Goal: Task Accomplishment & Management: Manage account settings

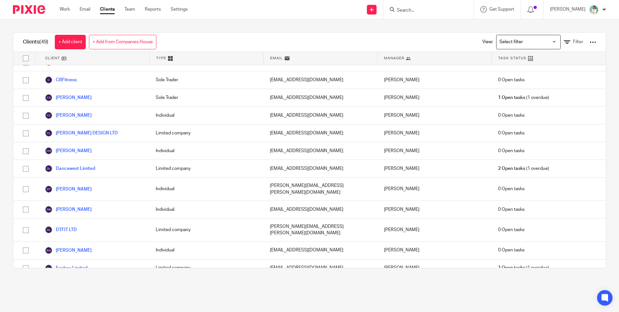
scroll to position [230, 0]
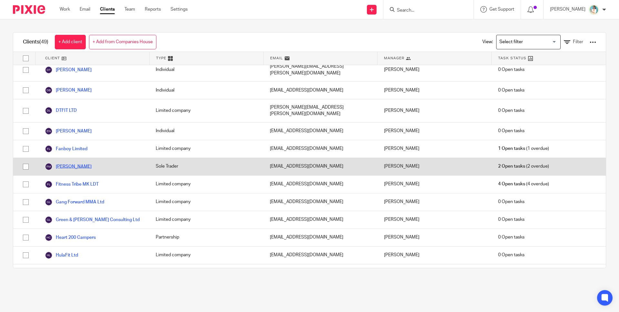
click at [61, 163] on link "[PERSON_NAME]" at bounding box center [68, 167] width 47 height 8
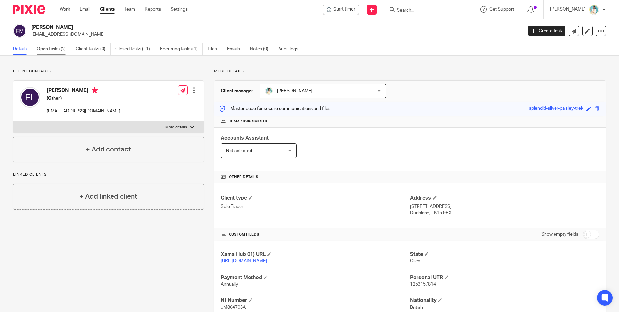
click at [54, 49] on link "Open tasks (2)" at bounding box center [54, 49] width 34 height 13
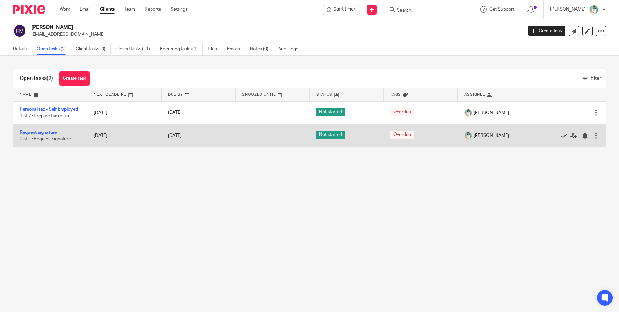
click at [47, 133] on link "Request signature" at bounding box center [38, 132] width 37 height 5
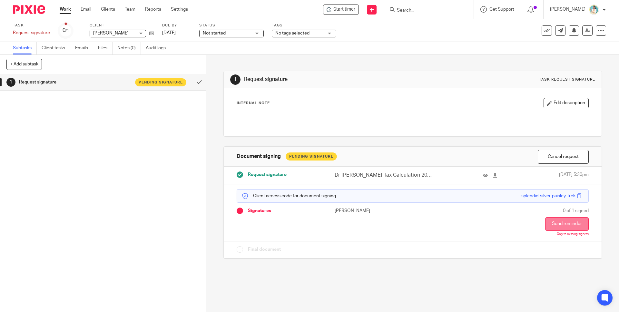
click at [570, 220] on button "Send reminder" at bounding box center [566, 224] width 43 height 14
click at [60, 49] on link "Client tasks" at bounding box center [56, 48] width 29 height 13
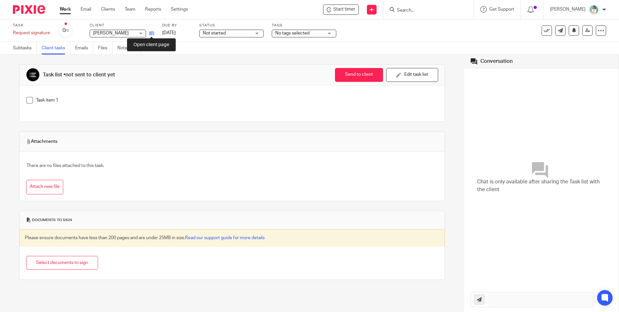
click at [150, 32] on icon at bounding box center [151, 33] width 5 height 5
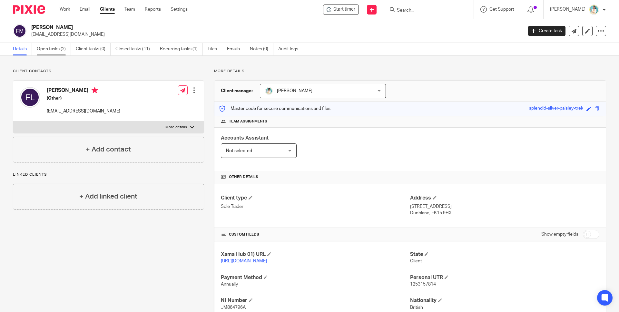
click at [48, 50] on link "Open tasks (2)" at bounding box center [54, 49] width 34 height 13
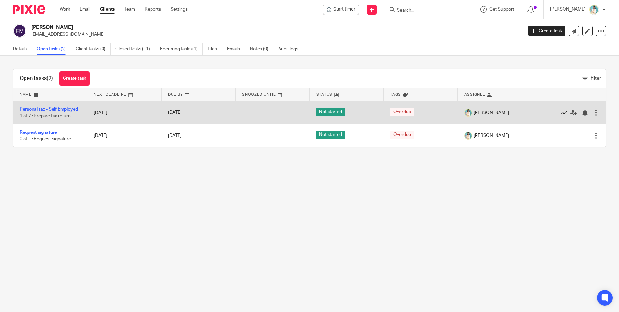
click at [560, 112] on icon at bounding box center [563, 113] width 6 height 6
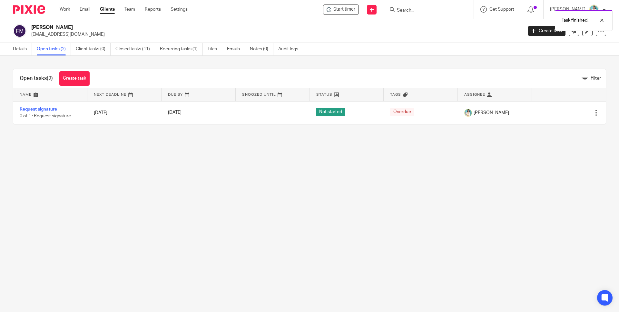
click at [110, 11] on link "Clients" at bounding box center [107, 9] width 15 height 6
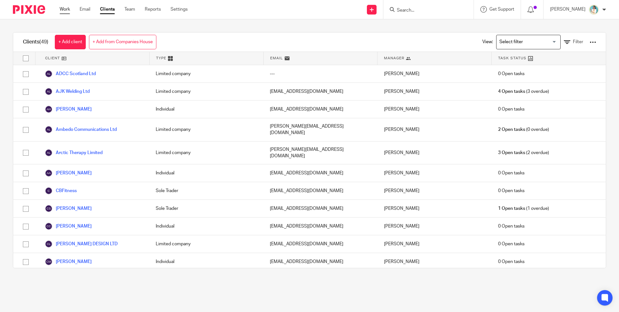
click at [64, 10] on link "Work" at bounding box center [65, 9] width 10 height 6
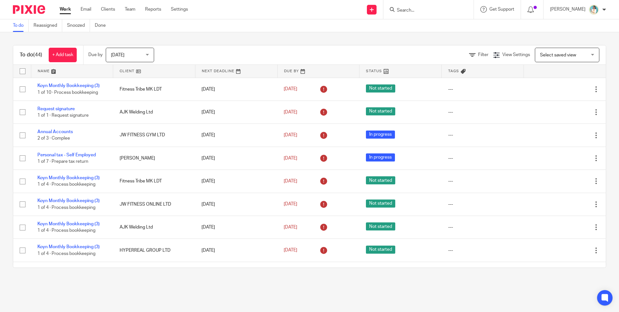
click at [201, 71] on link at bounding box center [236, 71] width 82 height 13
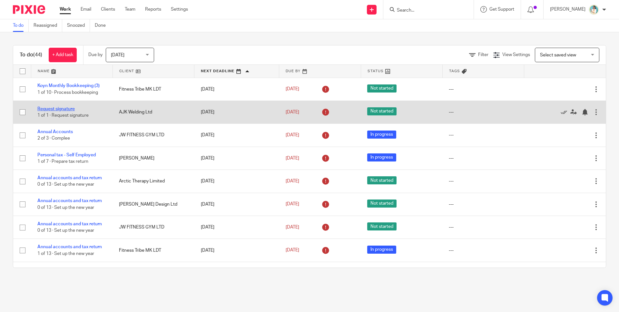
click at [68, 111] on link "Request signature" at bounding box center [55, 109] width 37 height 5
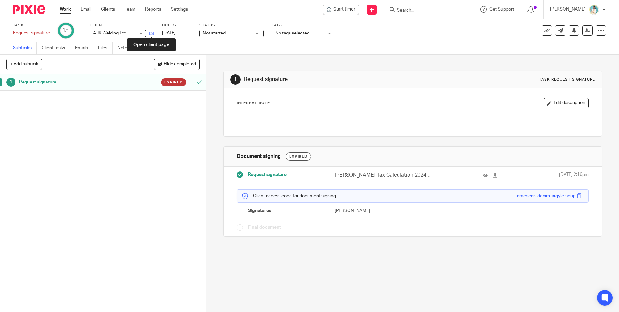
click at [152, 33] on icon at bounding box center [151, 33] width 5 height 5
click at [193, 82] on input "submit" at bounding box center [103, 82] width 206 height 16
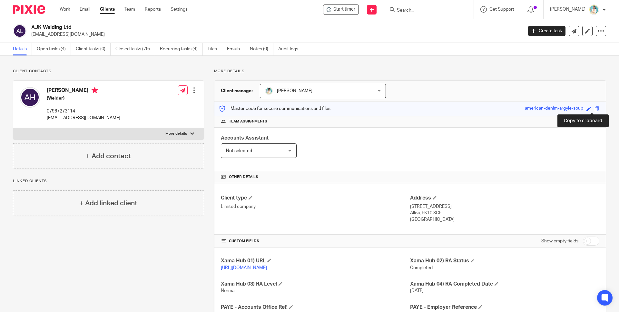
click at [594, 108] on span at bounding box center [596, 108] width 5 height 5
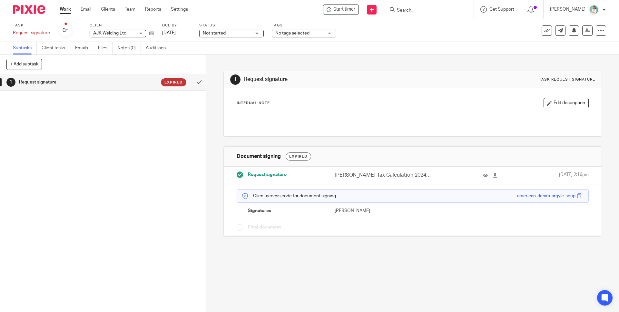
click at [602, 31] on div "Task Request signature Save Request signature 0 /1 Client AJK Welding Ltd AJK W…" at bounding box center [309, 30] width 619 height 23
click at [597, 32] on icon at bounding box center [600, 30] width 6 height 6
click at [565, 67] on link "Advanced task editor" at bounding box center [571, 65] width 43 height 5
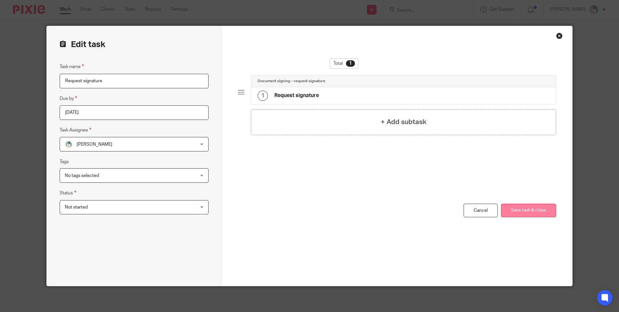
click at [535, 210] on button "Save task & close" at bounding box center [528, 211] width 55 height 14
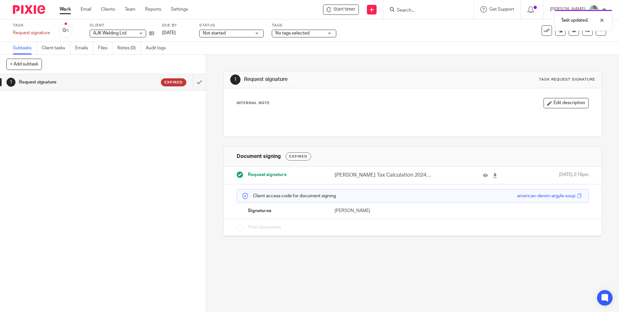
click at [166, 78] on div "Expired" at bounding box center [173, 82] width 25 height 8
click at [154, 32] on div "Task Request signature Save Request signature 0 /1 Client AJK Welding Ltd AJK W…" at bounding box center [260, 30] width 494 height 15
click at [153, 34] on icon at bounding box center [151, 33] width 5 height 5
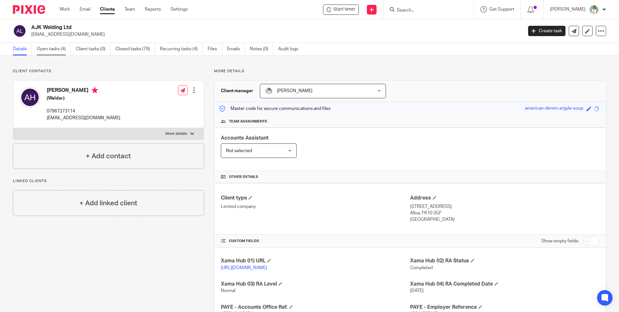
click at [61, 53] on link "Open tasks (4)" at bounding box center [54, 49] width 34 height 13
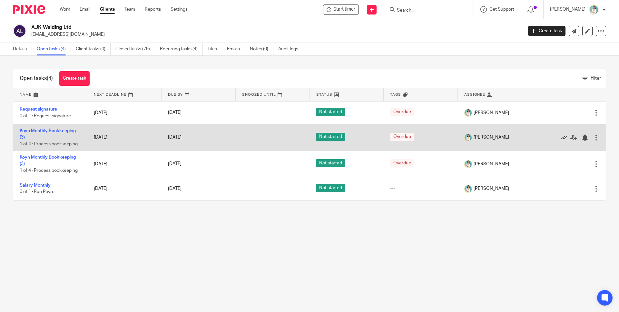
click at [560, 137] on icon at bounding box center [563, 137] width 6 height 6
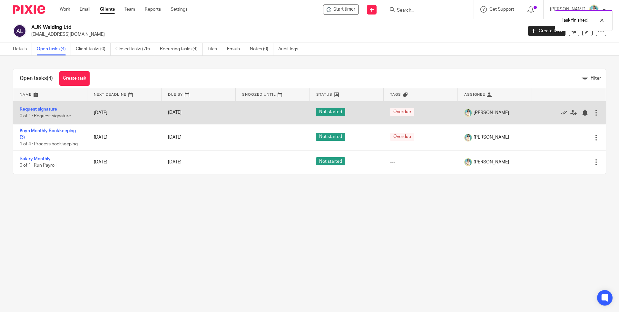
click at [592, 113] on div at bounding box center [595, 113] width 6 height 6
click at [49, 111] on link "Request signature" at bounding box center [38, 109] width 37 height 5
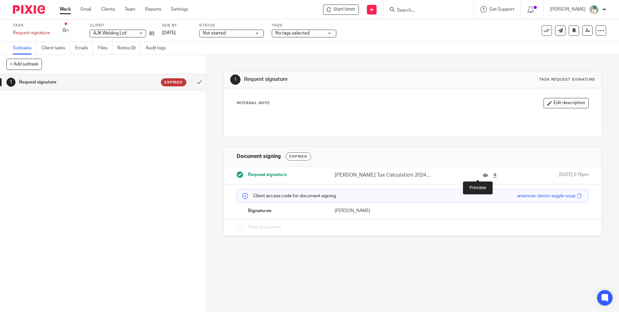
click at [483, 175] on icon at bounding box center [485, 175] width 5 height 5
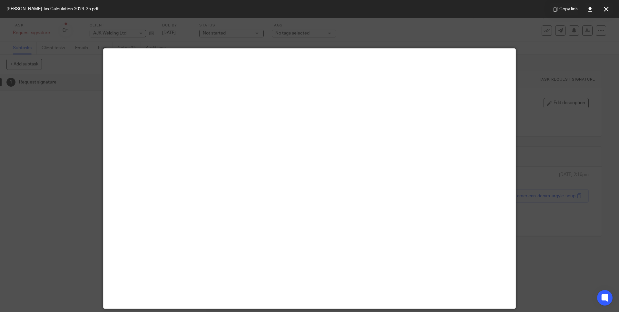
click at [539, 187] on div at bounding box center [309, 156] width 619 height 312
click at [562, 239] on div at bounding box center [309, 156] width 619 height 312
click at [493, 23] on div at bounding box center [309, 156] width 619 height 312
click at [540, 265] on div at bounding box center [309, 156] width 619 height 312
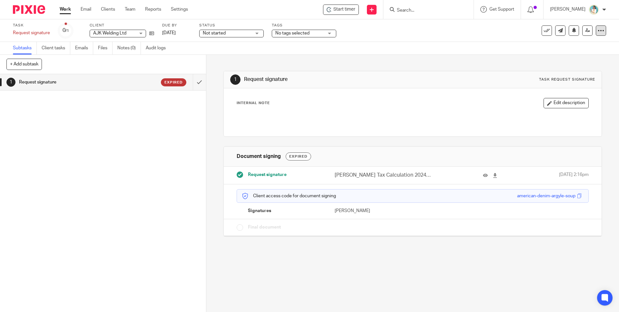
click at [597, 30] on icon at bounding box center [600, 30] width 6 height 6
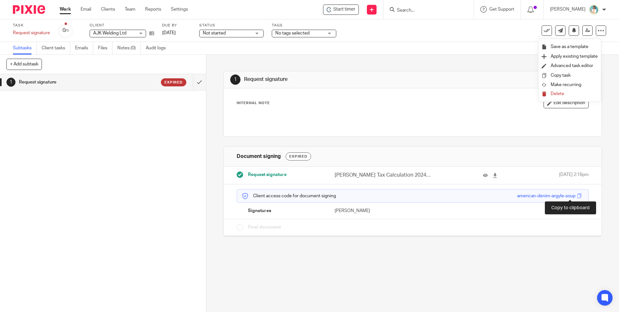
click at [577, 196] on span at bounding box center [579, 195] width 5 height 5
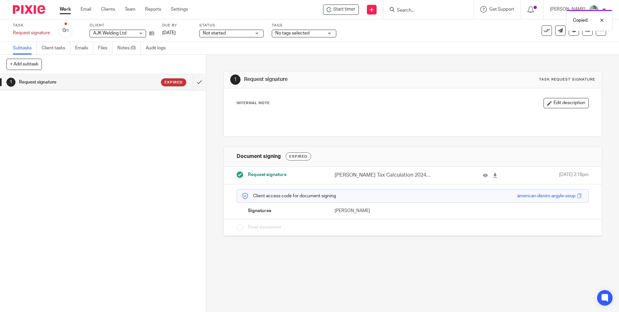
click at [338, 212] on p "[PERSON_NAME]" at bounding box center [373, 210] width 78 height 6
click at [601, 20] on div at bounding box center [596, 20] width 17 height 8
click at [597, 28] on icon at bounding box center [600, 30] width 6 height 6
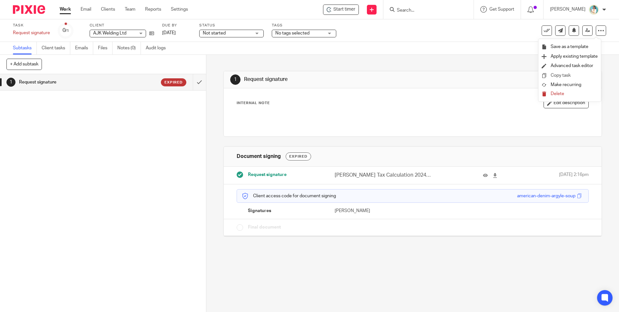
click at [569, 76] on link "Copy task" at bounding box center [560, 75] width 20 height 5
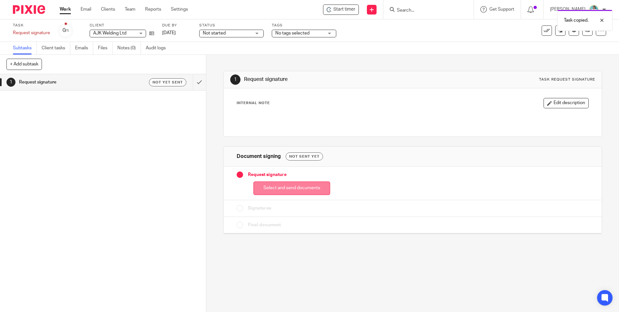
click at [282, 191] on button "Select and send documents" at bounding box center [291, 188] width 77 height 14
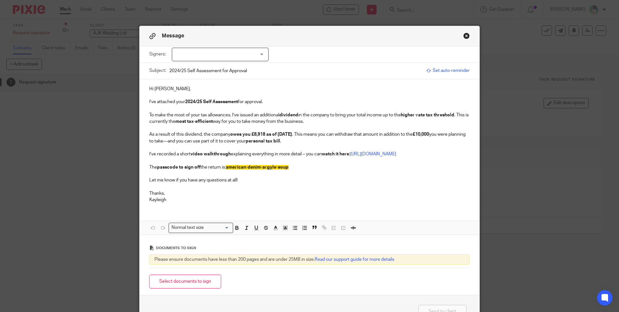
click at [252, 50] on div at bounding box center [220, 55] width 97 height 14
click at [250, 64] on li "[PERSON_NAME]" at bounding box center [218, 68] width 96 height 13
checkbox input "true"
click at [314, 74] on input "2024/25 Self Assessment for Approval" at bounding box center [296, 70] width 254 height 14
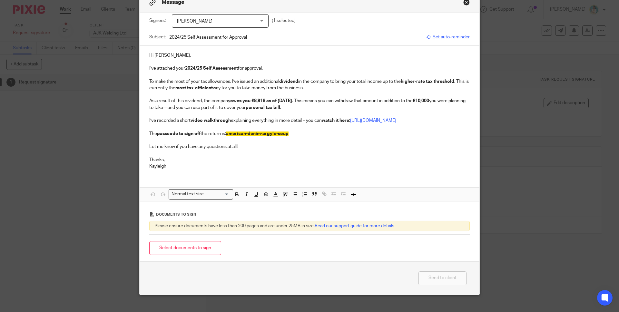
scroll to position [36, 0]
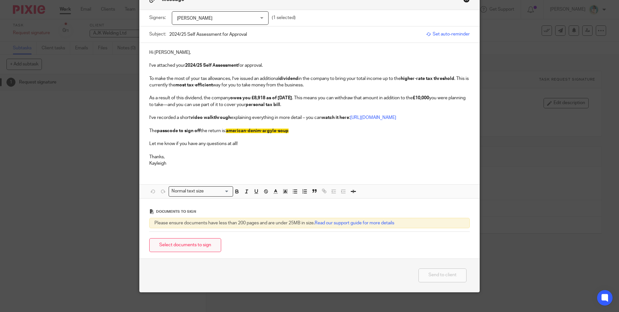
click at [182, 248] on button "Select documents to sign" at bounding box center [185, 245] width 72 height 14
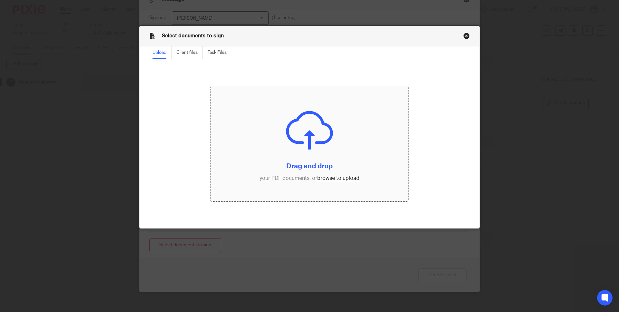
click at [337, 177] on input "file" at bounding box center [309, 143] width 197 height 115
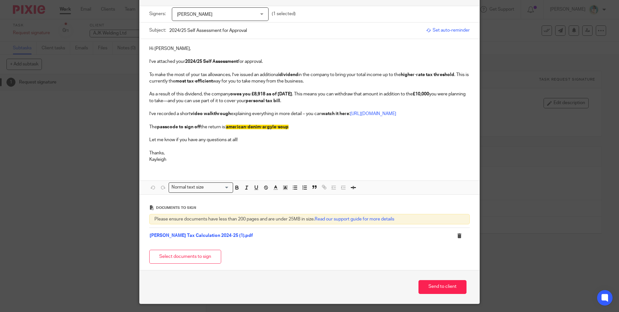
scroll to position [0, 0]
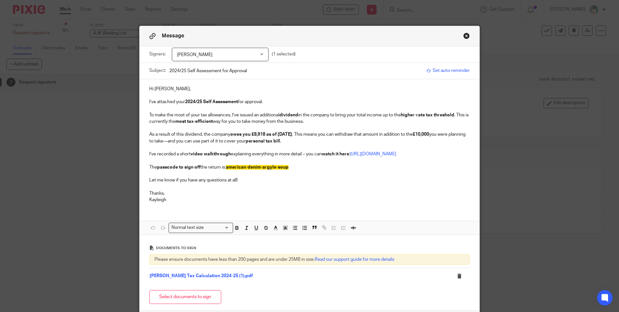
click at [454, 72] on span "Set auto-reminder" at bounding box center [447, 70] width 43 height 6
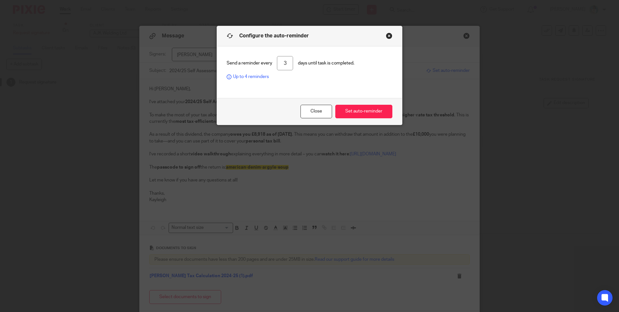
drag, startPoint x: 286, startPoint y: 65, endPoint x: 276, endPoint y: 63, distance: 9.4
click at [277, 63] on input "3" at bounding box center [285, 63] width 16 height 14
type input "7"
click at [349, 114] on button "Set auto-reminder" at bounding box center [363, 112] width 57 height 14
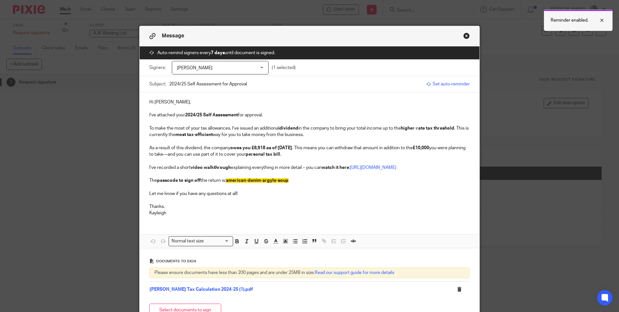
click at [603, 20] on div at bounding box center [596, 20] width 17 height 8
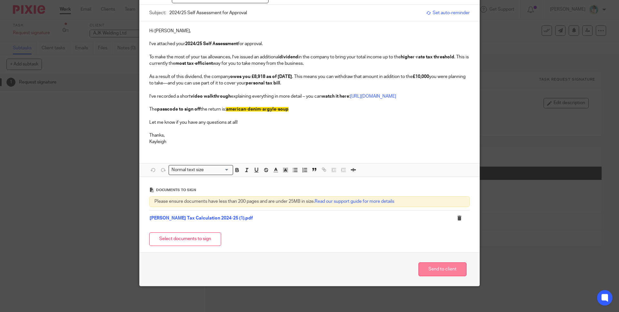
click at [437, 265] on button "Send to client" at bounding box center [442, 269] width 48 height 14
